Goal: Navigation & Orientation: Find specific page/section

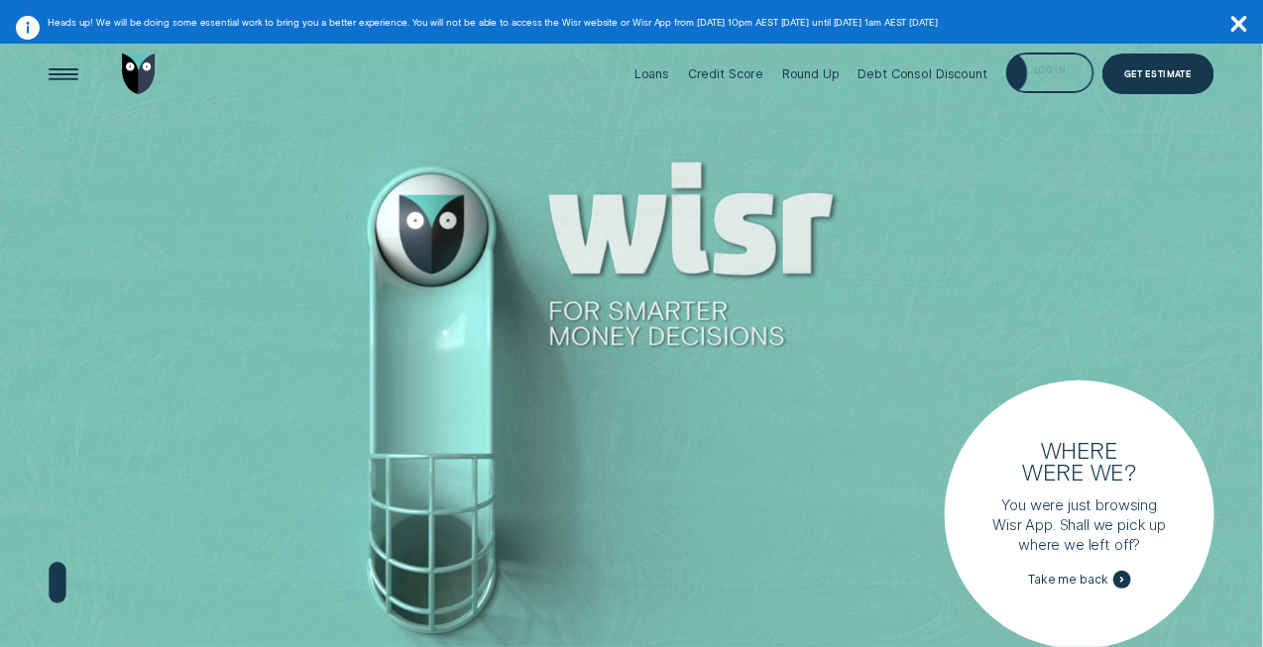
click at [1054, 73] on div "Log in" at bounding box center [1050, 75] width 32 height 8
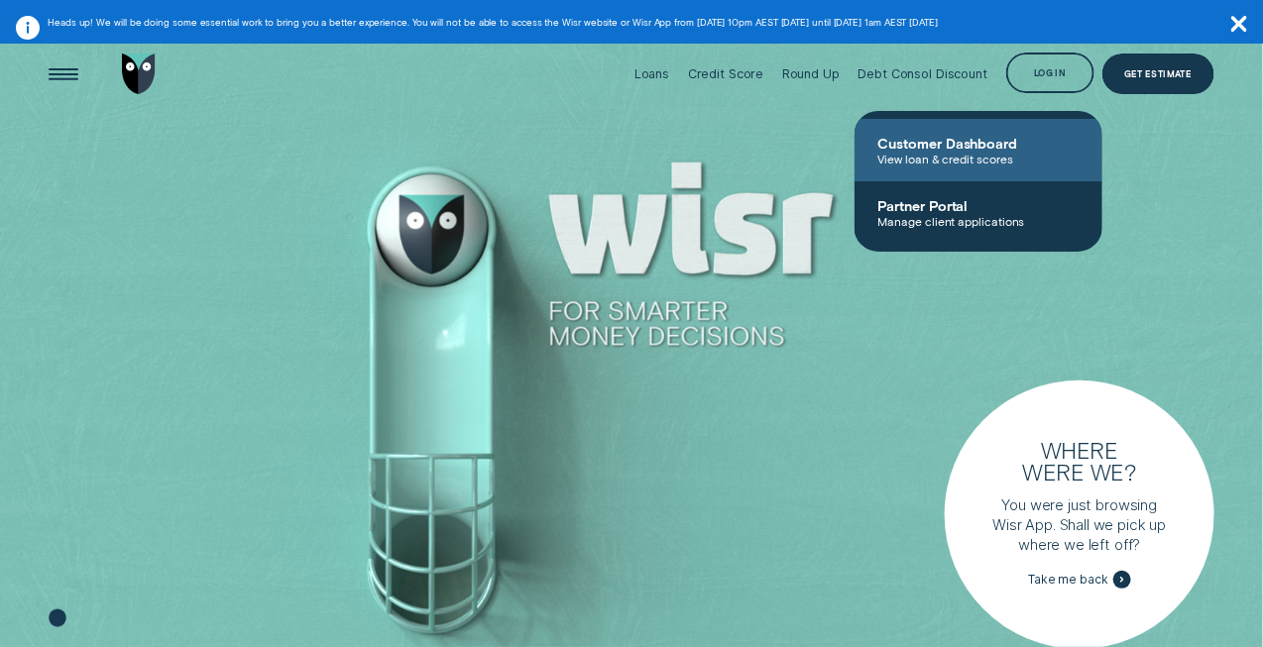
click at [929, 135] on span "Customer Dashboard" at bounding box center [978, 143] width 200 height 17
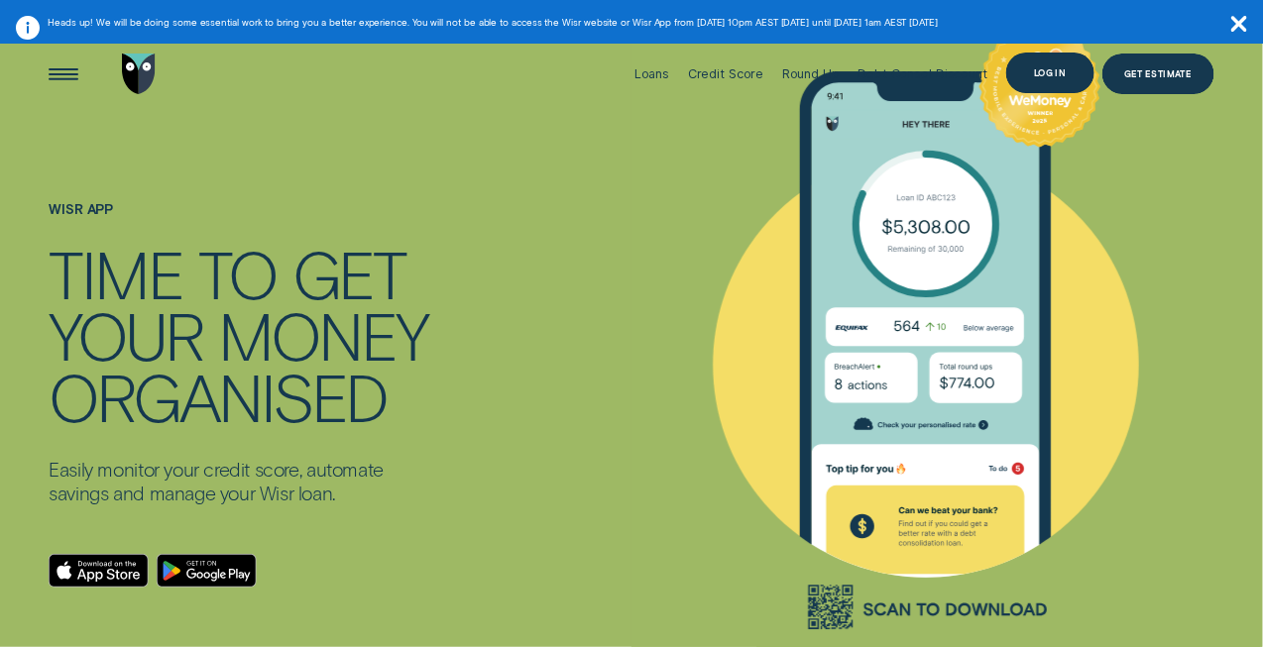
click at [1033, 58] on div "Log in" at bounding box center [1050, 73] width 89 height 40
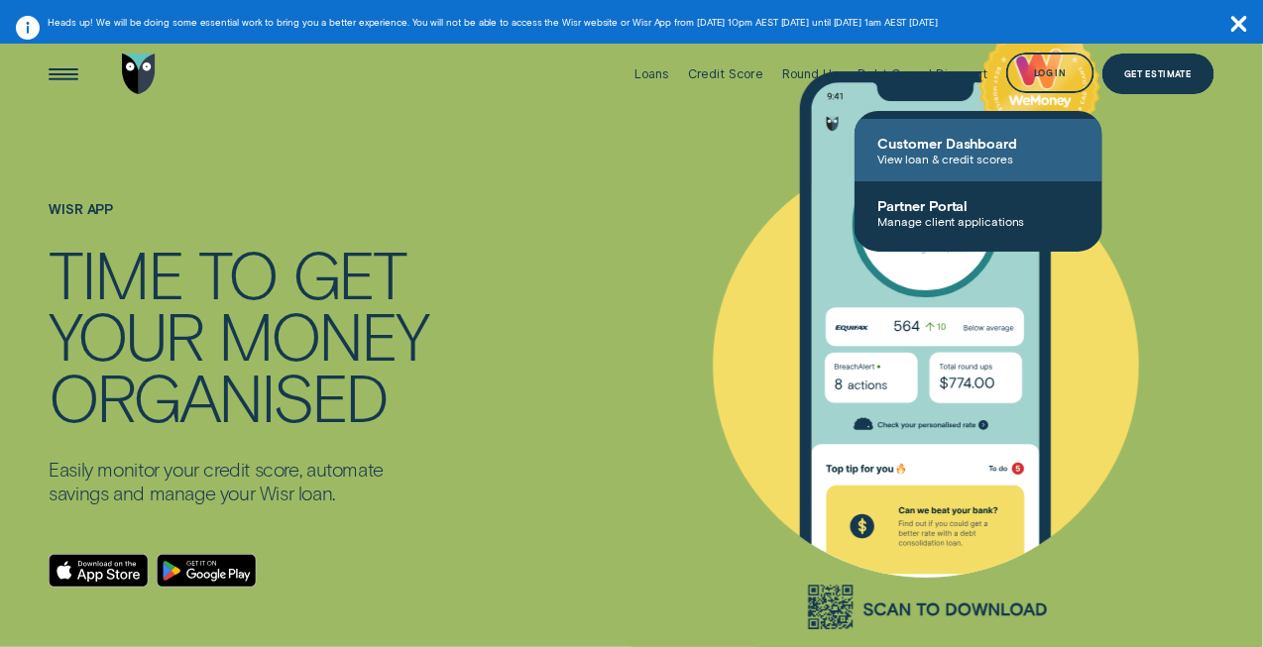
click at [941, 147] on span "Customer Dashboard" at bounding box center [978, 143] width 200 height 17
